Goal: Find specific page/section

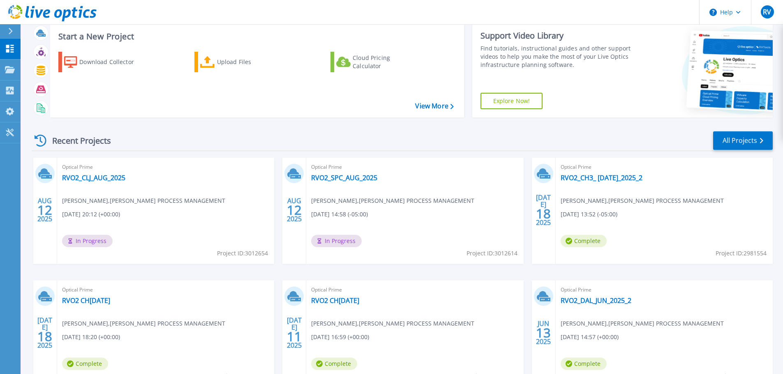
scroll to position [41, 0]
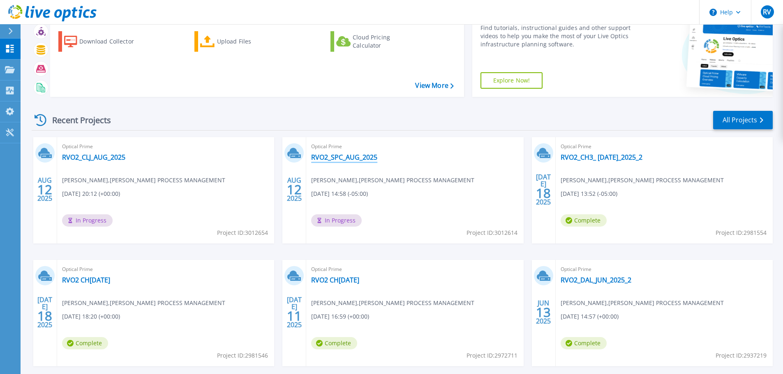
click at [339, 156] on link "RVO2_SPC_AUG_2025" at bounding box center [344, 157] width 66 height 8
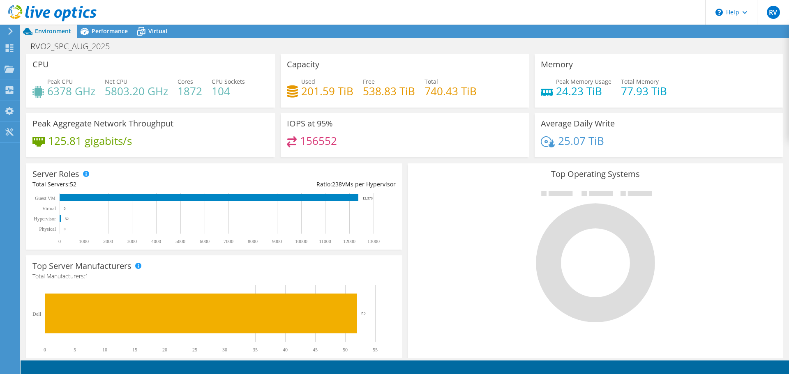
scroll to position [226, 0]
click at [475, 143] on div "156552" at bounding box center [405, 145] width 236 height 18
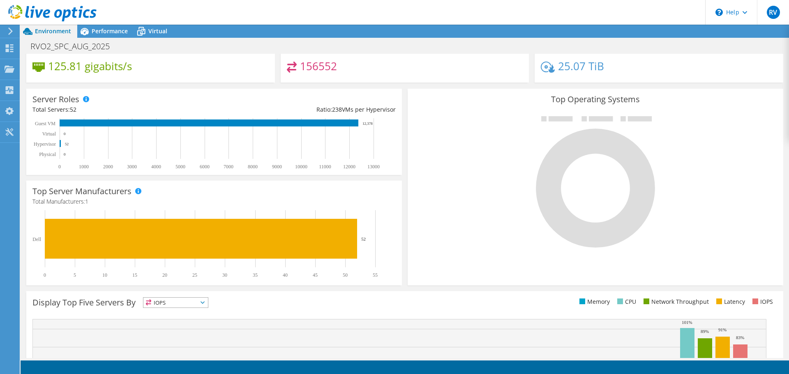
scroll to position [0, 0]
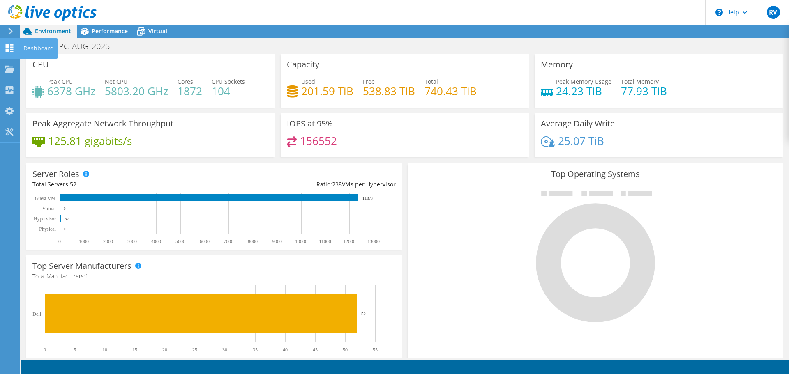
click at [11, 46] on use at bounding box center [10, 48] width 8 height 8
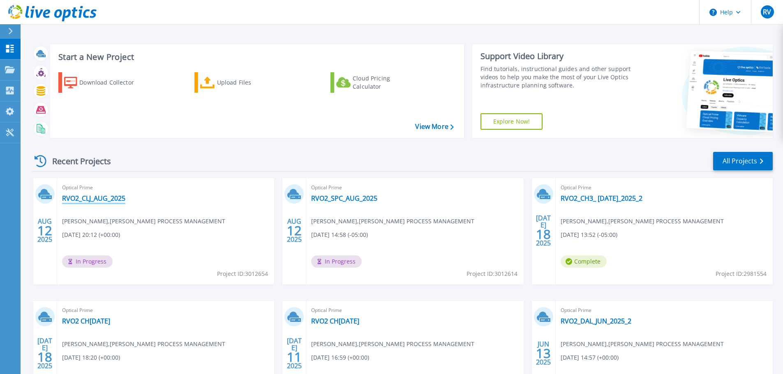
click at [100, 198] on link "RVO2_CLJ_AUG_2025" at bounding box center [93, 198] width 63 height 8
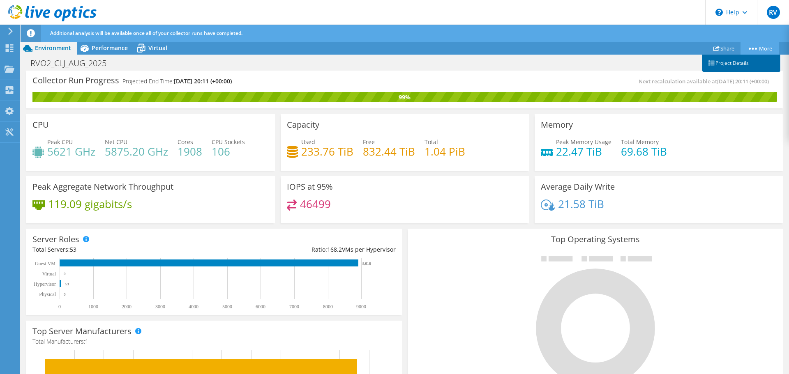
click at [734, 60] on link "Project Details" at bounding box center [741, 63] width 78 height 17
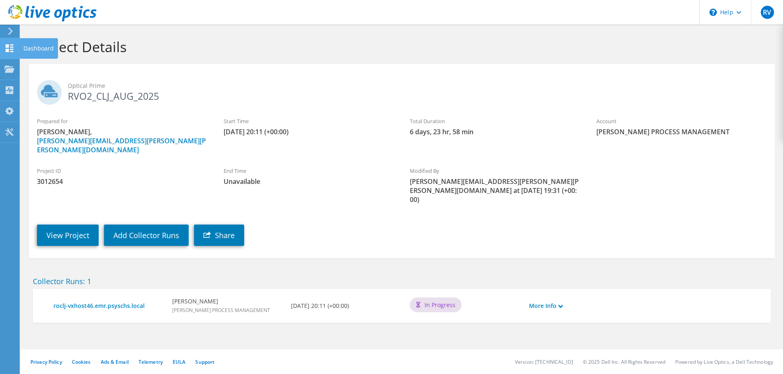
click at [14, 46] on icon at bounding box center [10, 48] width 10 height 8
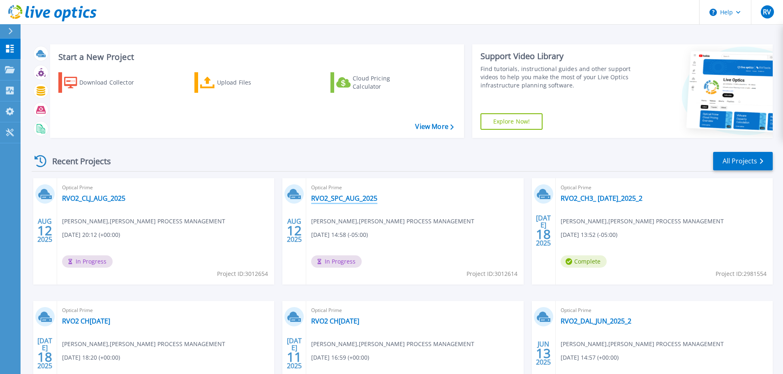
click at [329, 199] on link "RVO2_SPC_AUG_2025" at bounding box center [344, 198] width 66 height 8
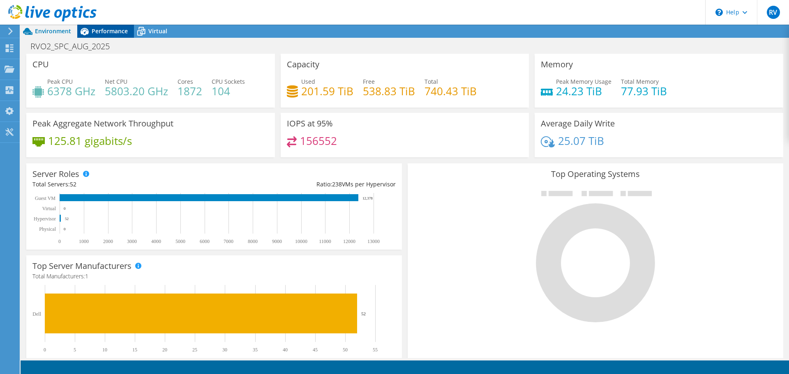
click at [118, 32] on span "Performance" at bounding box center [110, 31] width 36 height 8
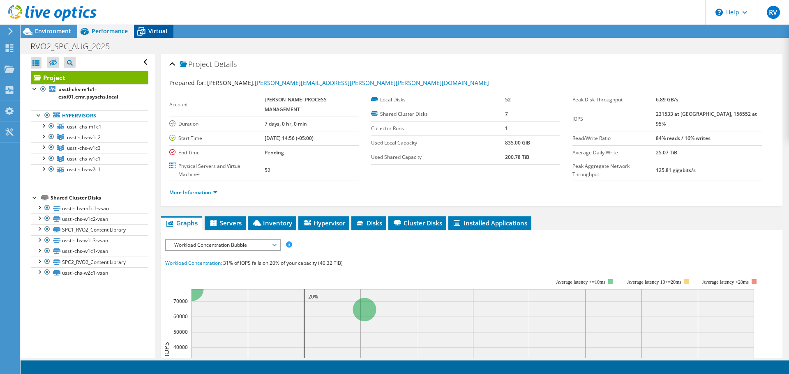
click at [142, 34] on icon at bounding box center [141, 32] width 8 height 7
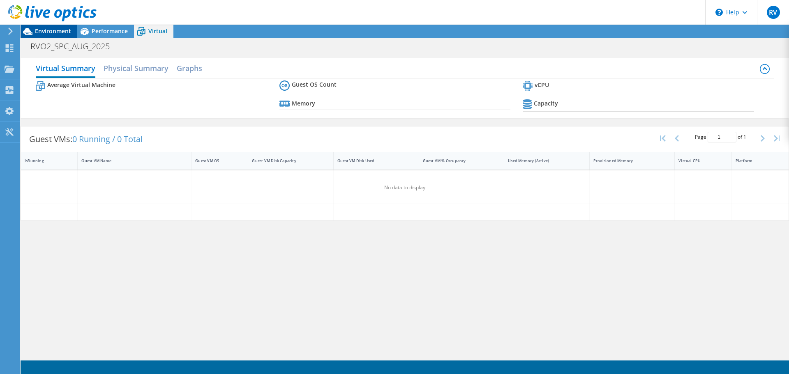
click at [39, 30] on span "Environment" at bounding box center [53, 31] width 36 height 8
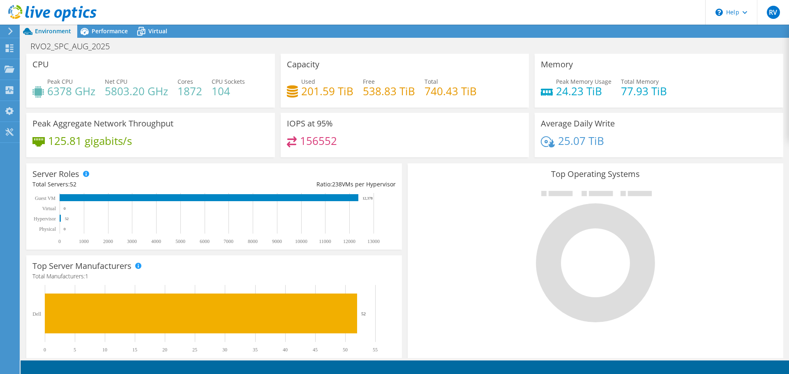
click at [762, 30] on div "Environment Performance Virtual Upgrades" at bounding box center [405, 31] width 768 height 13
click at [764, 30] on div "Environment Performance Virtual Upgrades" at bounding box center [405, 31] width 768 height 13
click at [7, 45] on use at bounding box center [10, 48] width 8 height 8
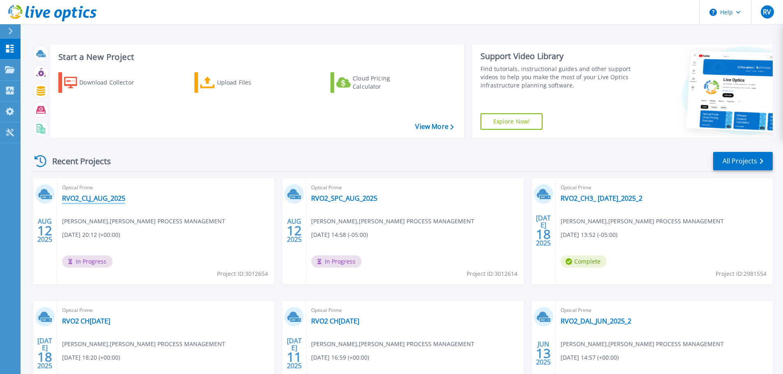
click at [93, 201] on link "RVO2_CLJ_AUG_2025" at bounding box center [93, 198] width 63 height 8
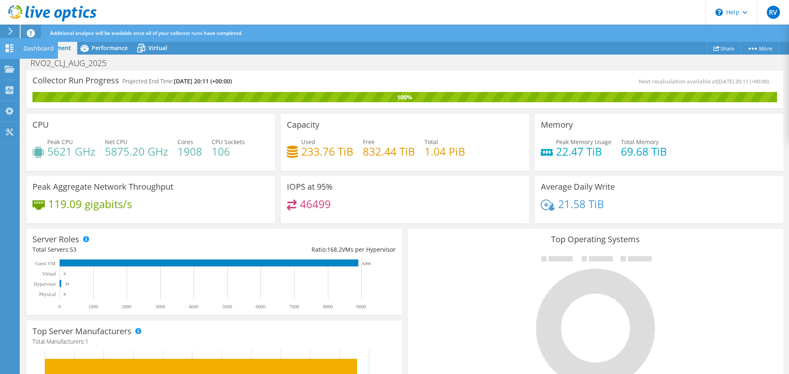
click at [7, 53] on div at bounding box center [10, 49] width 10 height 9
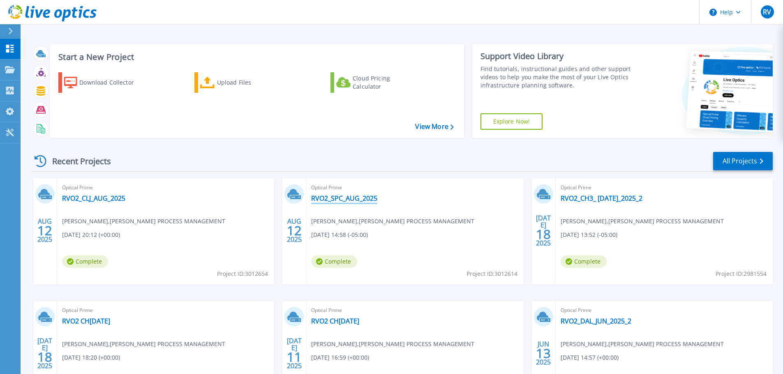
click at [342, 199] on link "RVO2_SPC_AUG_2025" at bounding box center [344, 198] width 66 height 8
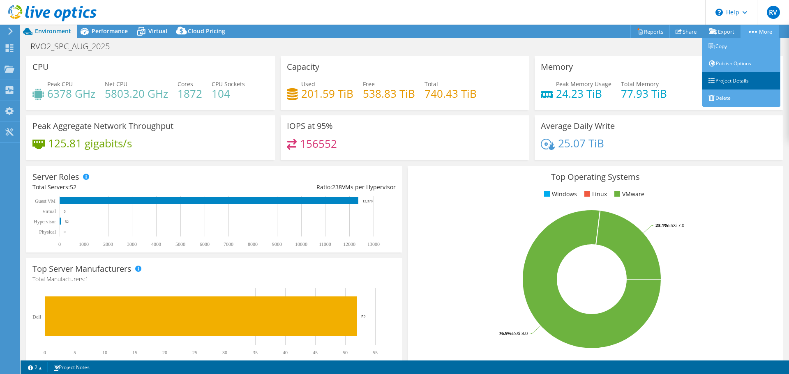
click at [732, 81] on link "Project Details" at bounding box center [741, 80] width 78 height 17
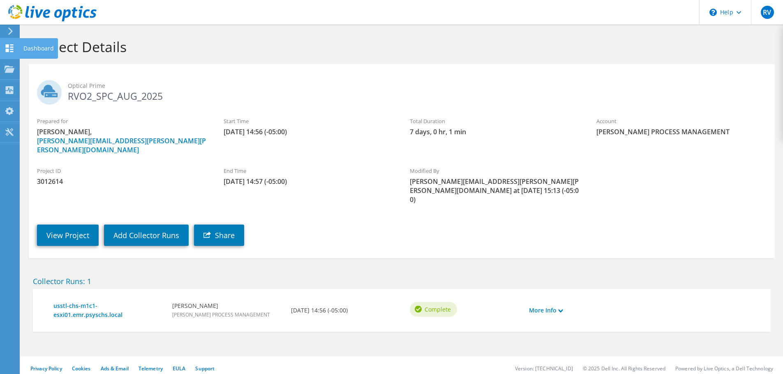
click at [9, 49] on icon at bounding box center [10, 48] width 10 height 8
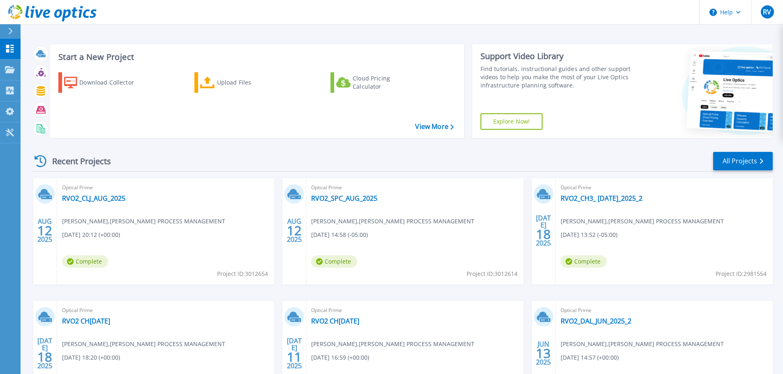
click at [510, 154] on div "Recent Projects All Projects" at bounding box center [402, 161] width 741 height 21
click at [735, 12] on button "Help" at bounding box center [724, 12] width 51 height 25
click at [760, 11] on button "RV" at bounding box center [767, 12] width 32 height 24
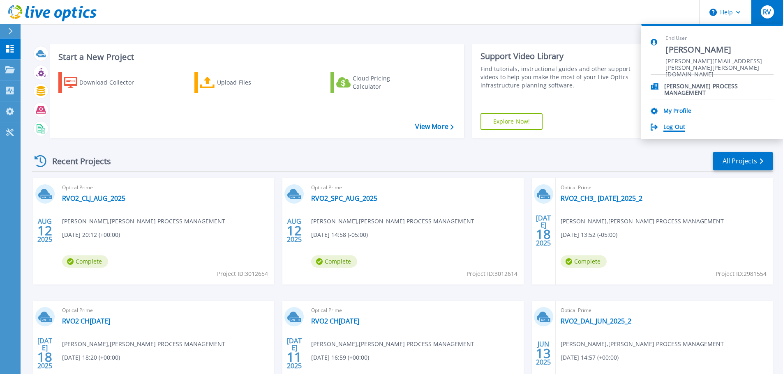
click at [669, 129] on link "Log Out" at bounding box center [674, 128] width 22 height 8
